Goal: Navigation & Orientation: Find specific page/section

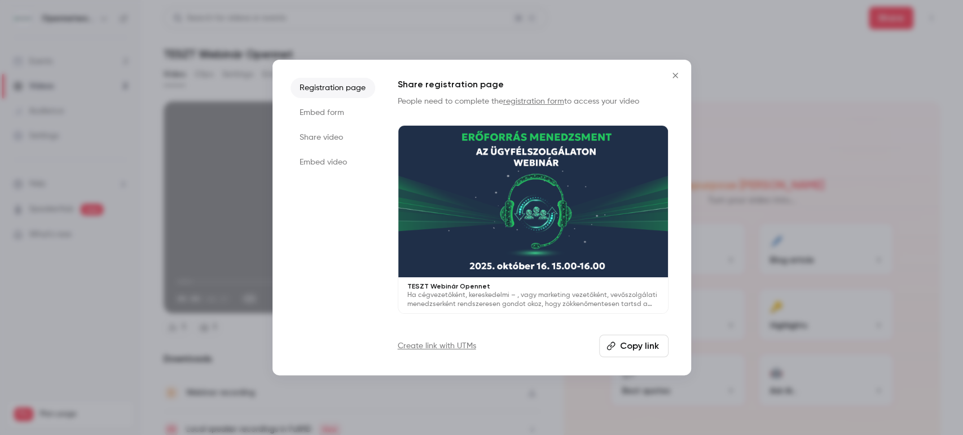
click at [330, 133] on li "Share video" at bounding box center [332, 137] width 85 height 20
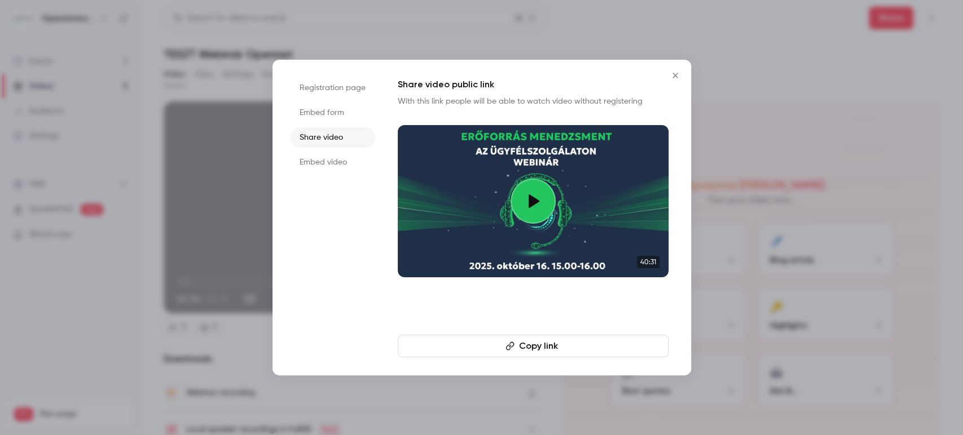
click at [678, 74] on icon "Close" at bounding box center [675, 75] width 14 height 9
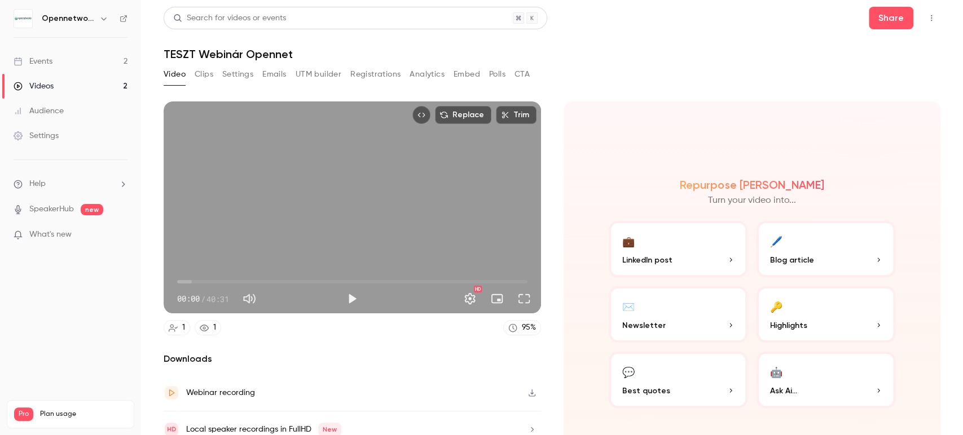
click at [69, 87] on link "Videos 2" at bounding box center [70, 86] width 141 height 25
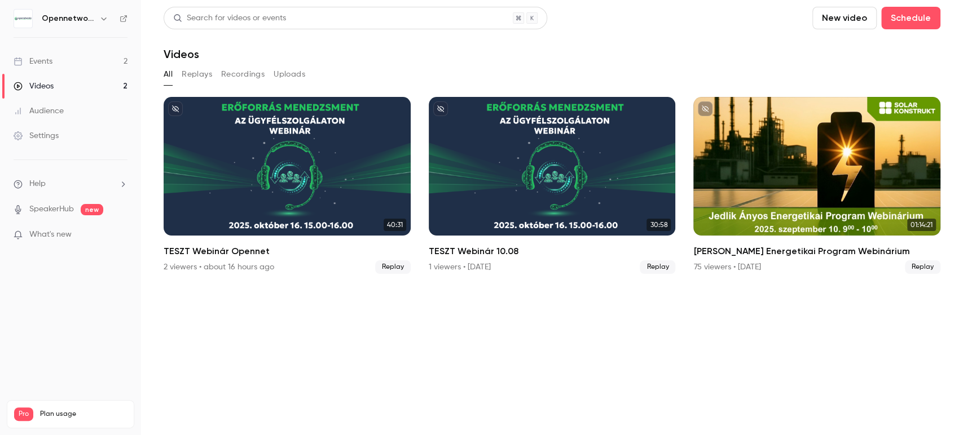
click at [67, 61] on link "Events 2" at bounding box center [70, 61] width 141 height 25
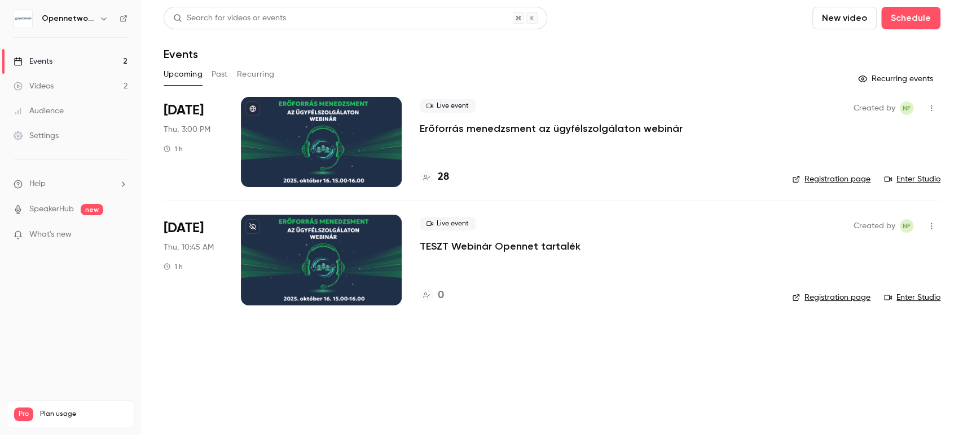
click at [64, 89] on link "Videos 2" at bounding box center [70, 86] width 141 height 25
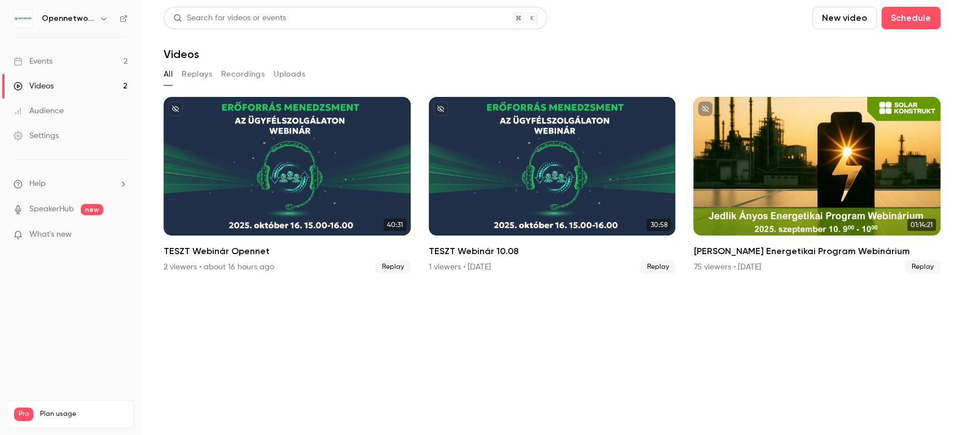
click at [67, 67] on link "Events 2" at bounding box center [70, 61] width 141 height 25
